Goal: Information Seeking & Learning: Learn about a topic

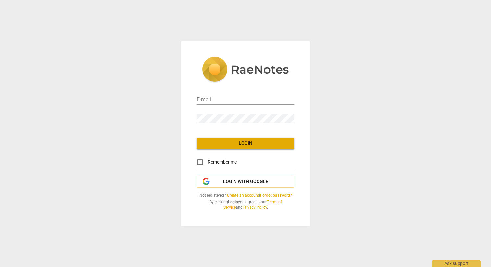
type input "[PERSON_NAME][EMAIL_ADDRESS][PERSON_NAME][DOMAIN_NAME]"
click at [237, 145] on span "Login" at bounding box center [245, 143] width 87 height 6
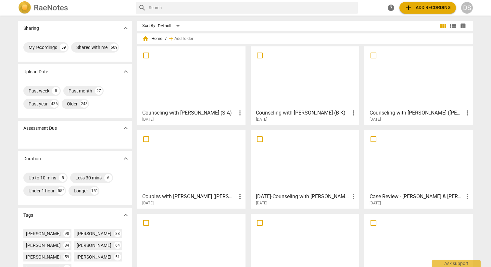
click at [232, 9] on input "text" at bounding box center [252, 8] width 207 height 10
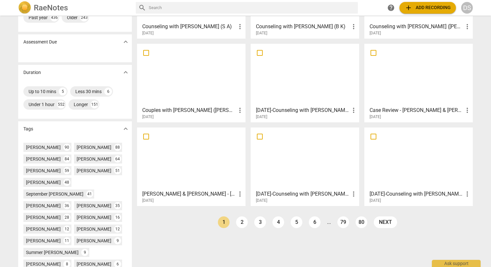
scroll to position [132, 0]
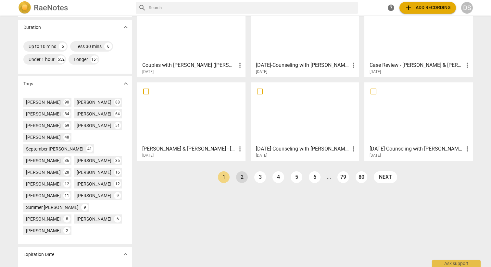
click at [239, 177] on link "2" at bounding box center [242, 178] width 12 height 12
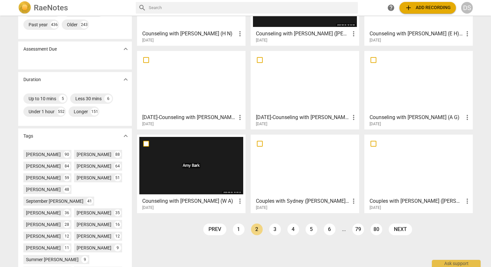
scroll to position [86, 0]
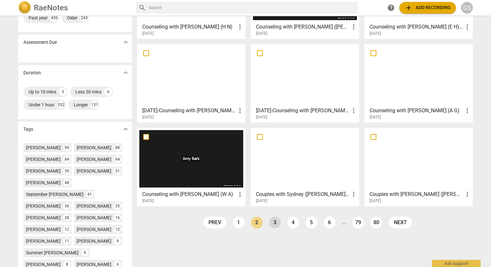
click at [275, 223] on link "3" at bounding box center [275, 223] width 12 height 12
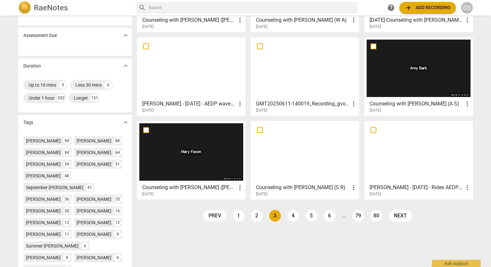
scroll to position [94, 0]
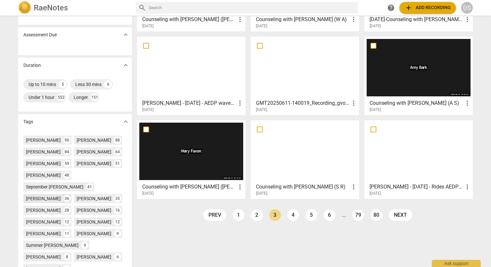
click at [51, 196] on div "[PERSON_NAME]" at bounding box center [43, 199] width 35 height 6
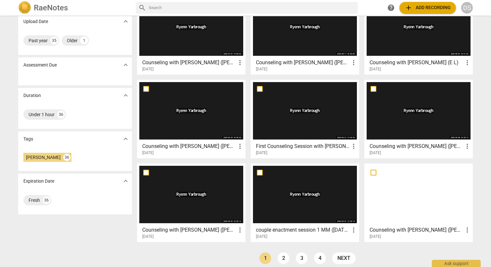
scroll to position [56, 0]
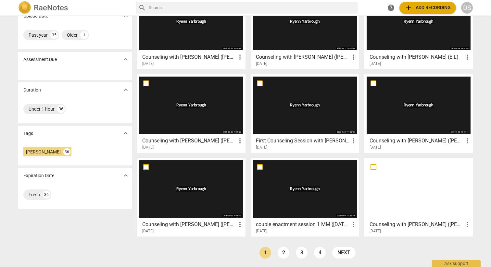
click at [216, 193] on div at bounding box center [191, 189] width 104 height 58
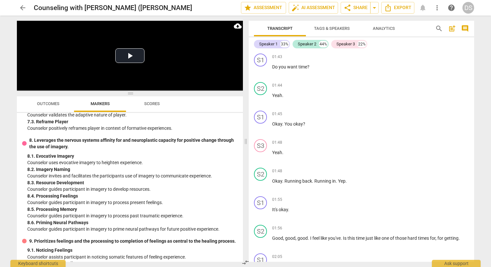
scroll to position [614, 0]
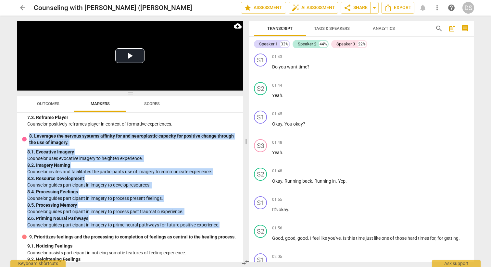
drag, startPoint x: 225, startPoint y: 239, endPoint x: 30, endPoint y: 148, distance: 215.4
click at [30, 148] on div "8. Leverages the nervous systems affinity for and neuroplastic capacity for pos…" at bounding box center [130, 181] width 216 height 96
copy div "8. Leverages the nervous systems affinity for and neuroplastic capacity for pos…"
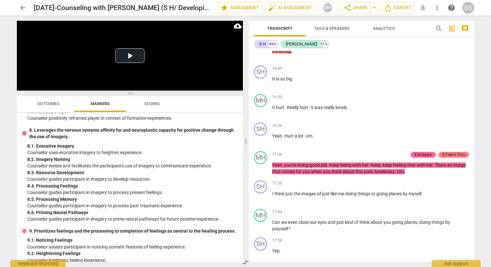
scroll to position [2994, 0]
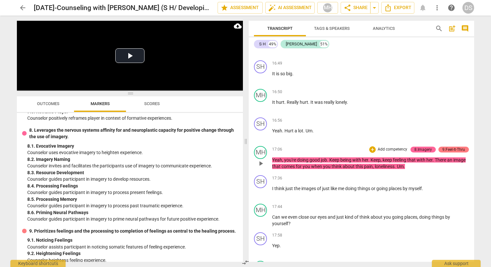
click at [259, 168] on span "play_arrow" at bounding box center [261, 164] width 8 height 8
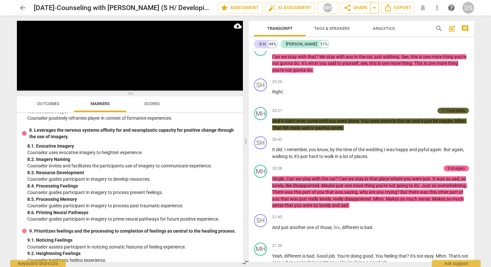
scroll to position [3315, 0]
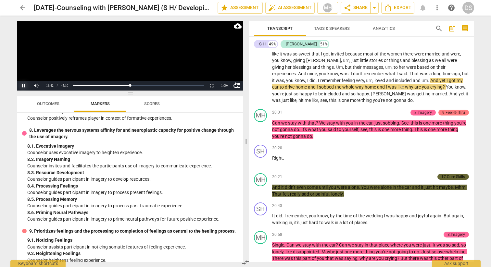
click at [21, 86] on button "Pause" at bounding box center [23, 86] width 13 height 10
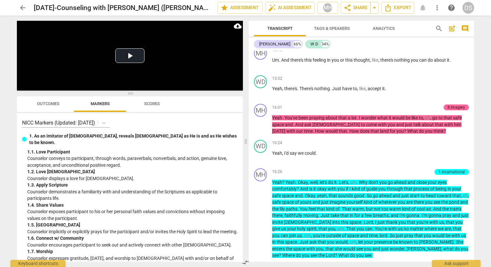
scroll to position [2058, 0]
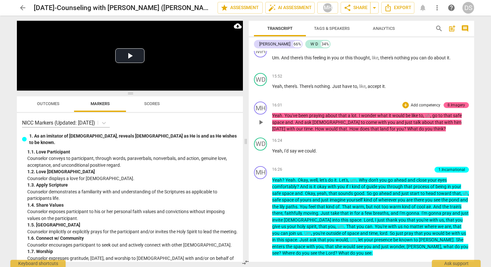
click at [262, 126] on span "play_arrow" at bounding box center [261, 123] width 8 height 8
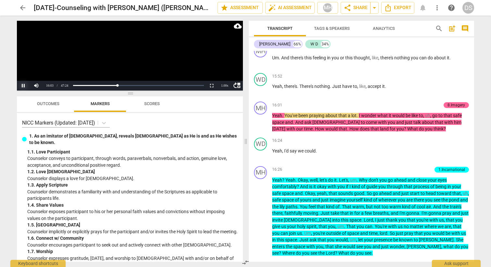
click at [24, 86] on button "Pause" at bounding box center [23, 86] width 13 height 10
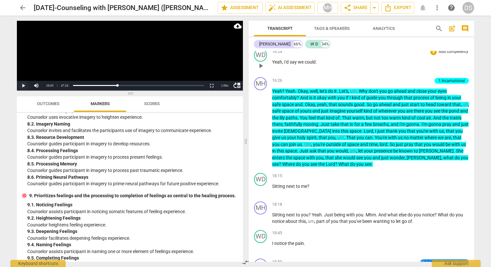
scroll to position [2147, 0]
